Goal: Task Accomplishment & Management: Use online tool/utility

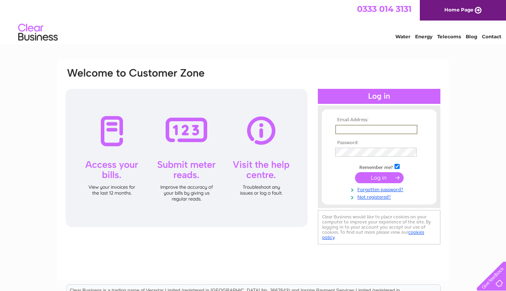
type input "[EMAIL_ADDRESS][DOMAIN_NAME]"
click at [375, 181] on input "submit" at bounding box center [379, 177] width 49 height 11
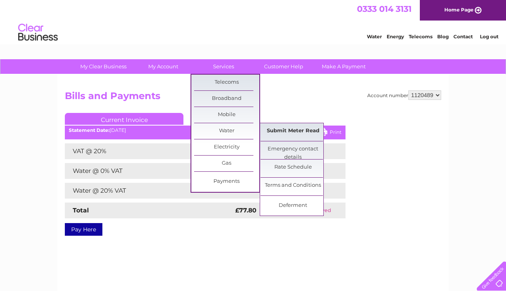
click at [275, 134] on link "Submit Meter Read" at bounding box center [292, 131] width 65 height 16
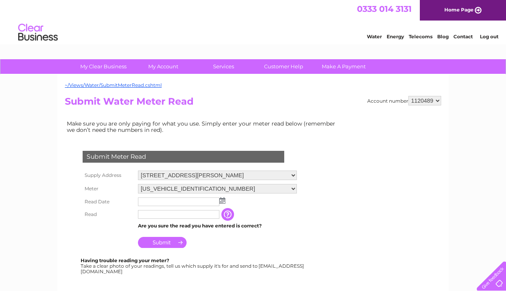
click at [223, 203] on img at bounding box center [222, 201] width 6 height 6
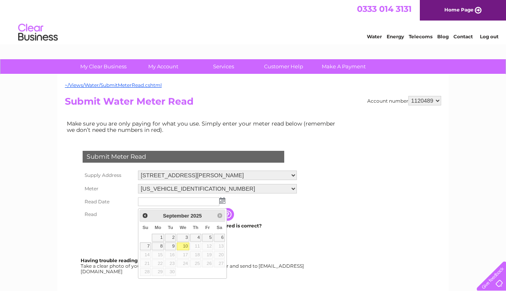
click at [187, 247] on link "10" at bounding box center [183, 247] width 13 height 8
type input "2025/09/10"
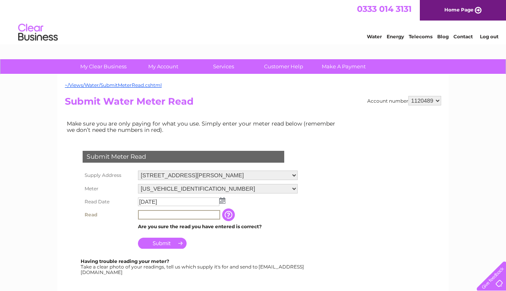
click at [182, 220] on input "text" at bounding box center [179, 214] width 82 height 9
type input "902"
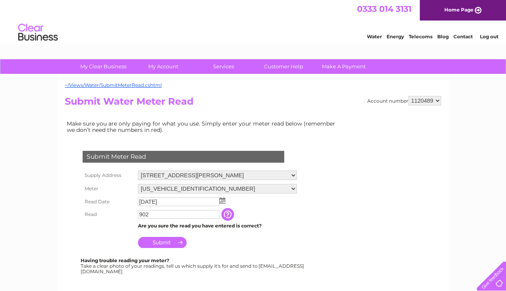
click at [174, 248] on input "Submit" at bounding box center [162, 242] width 49 height 11
